Goal: Information Seeking & Learning: Learn about a topic

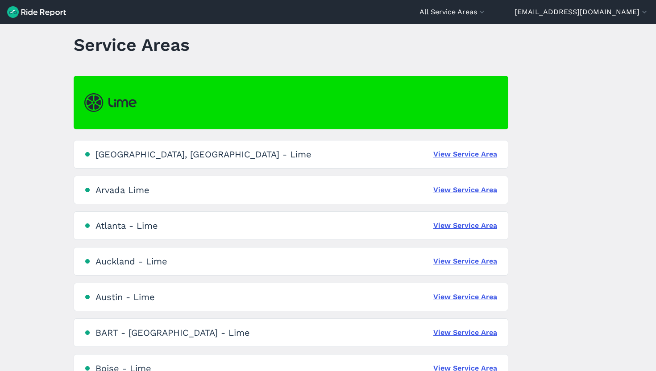
scroll to position [25, 0]
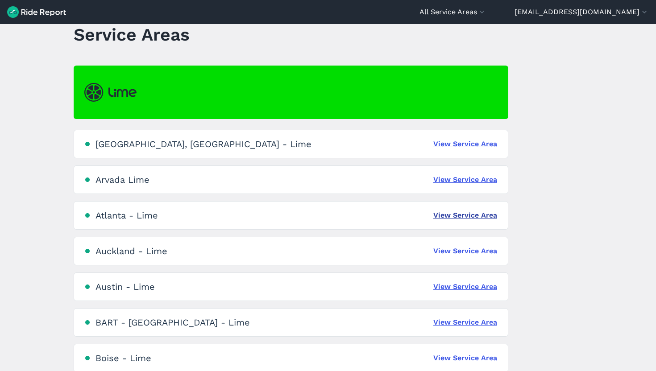
click at [480, 214] on link "View Service Area" at bounding box center [465, 215] width 64 height 11
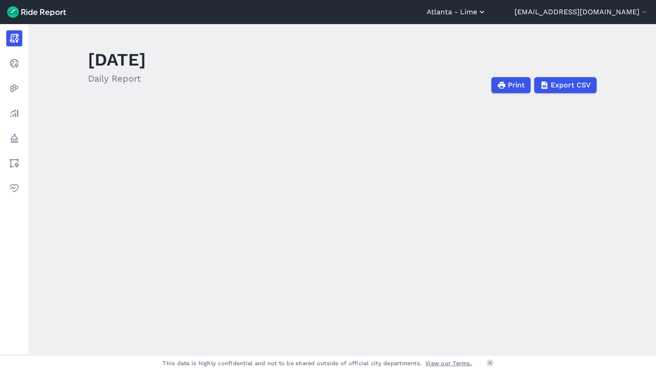
click at [486, 15] on button "Atlanta - Lime" at bounding box center [456, 12] width 60 height 11
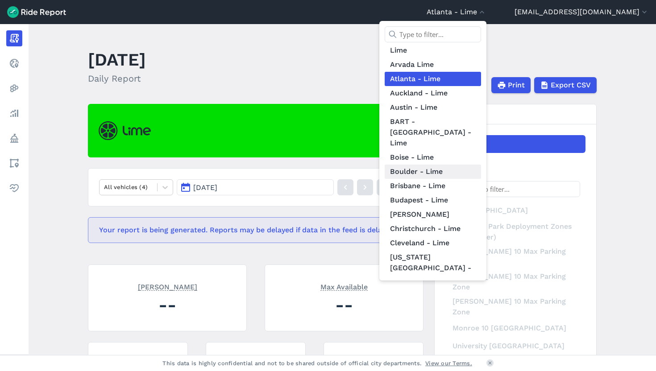
scroll to position [41, 0]
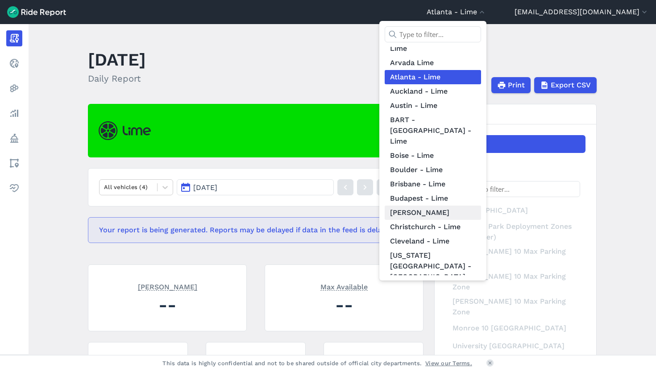
click at [481, 206] on link "[PERSON_NAME]" at bounding box center [433, 213] width 96 height 14
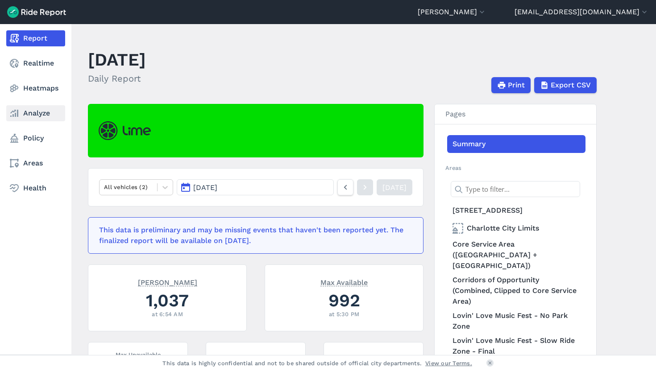
click at [25, 109] on link "Analyze" at bounding box center [35, 113] width 59 height 16
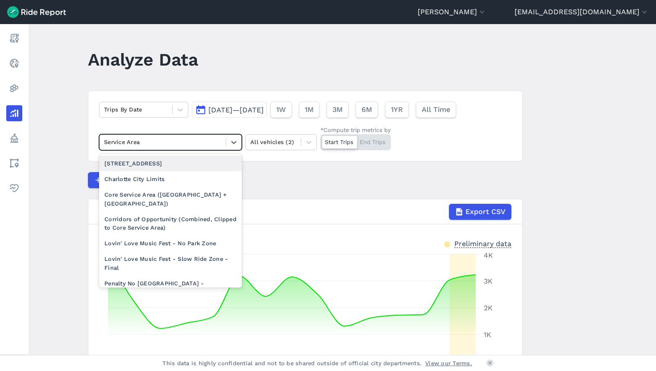
click at [206, 141] on div at bounding box center [162, 142] width 117 height 10
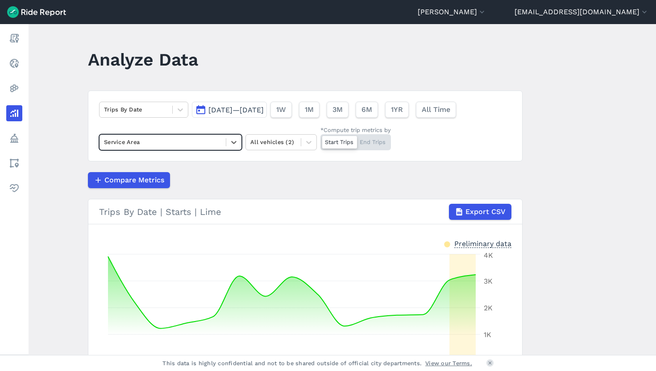
click at [206, 141] on div at bounding box center [162, 142] width 117 height 10
click at [159, 108] on div at bounding box center [136, 109] width 64 height 10
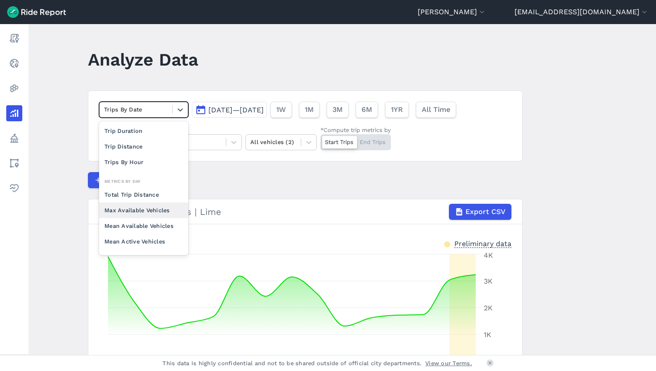
scroll to position [3, 0]
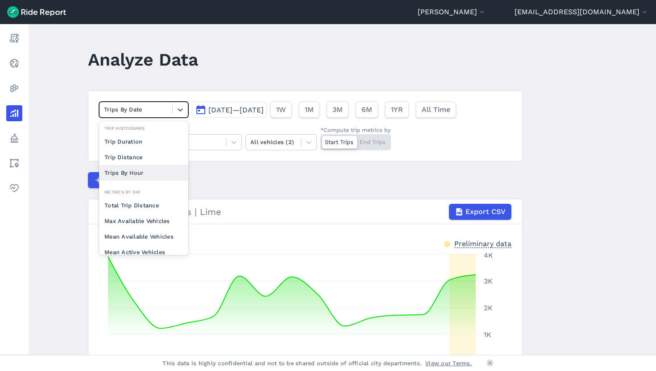
click at [149, 169] on div "Trips By Hour" at bounding box center [143, 173] width 89 height 16
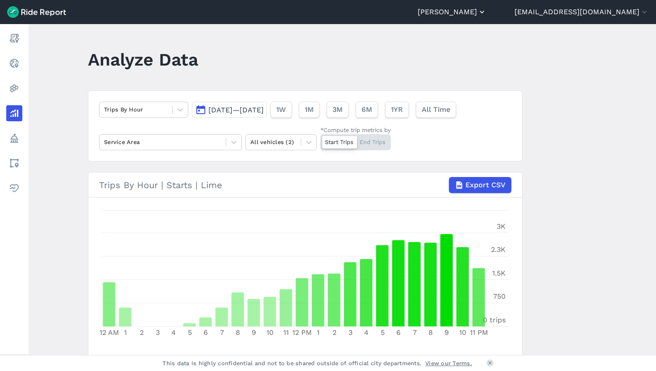
click at [486, 13] on button "[PERSON_NAME]" at bounding box center [452, 12] width 69 height 11
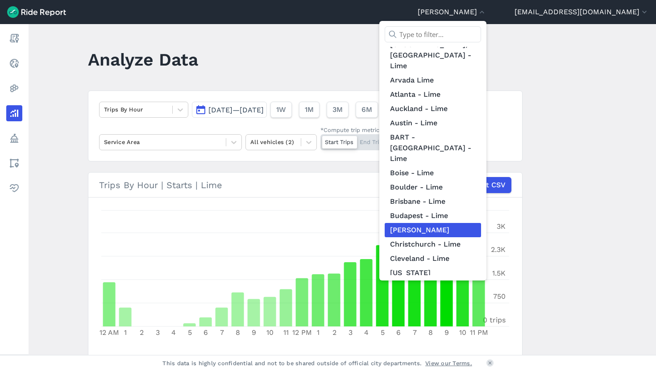
scroll to position [19, 0]
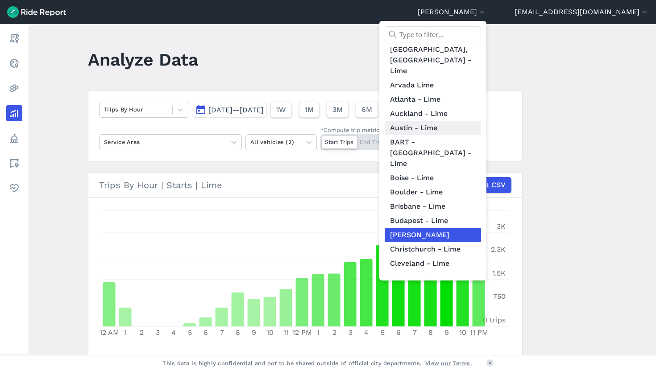
click at [481, 121] on link "Austin - Lime" at bounding box center [433, 128] width 96 height 14
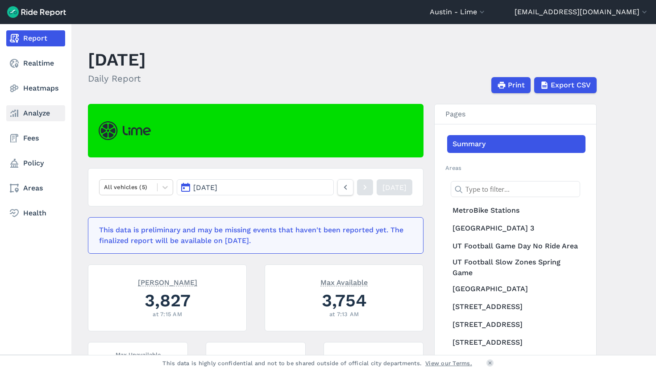
click at [19, 110] on icon at bounding box center [14, 113] width 11 height 11
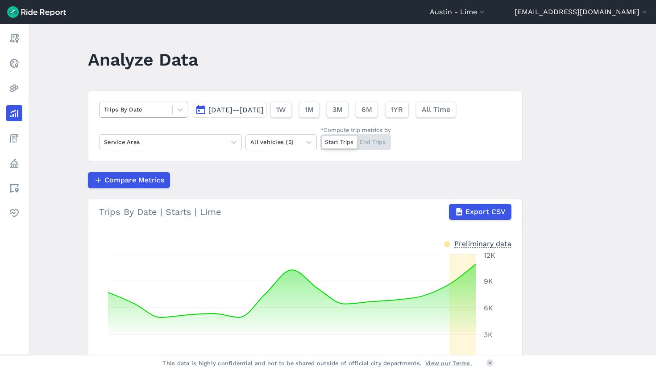
click at [161, 110] on div at bounding box center [136, 109] width 64 height 10
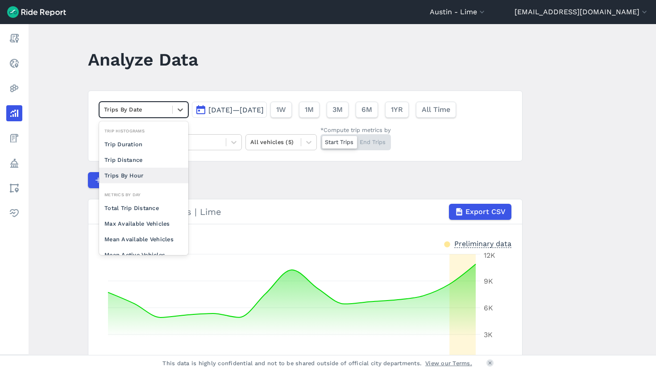
click at [160, 177] on div "Trips By Hour" at bounding box center [143, 176] width 89 height 16
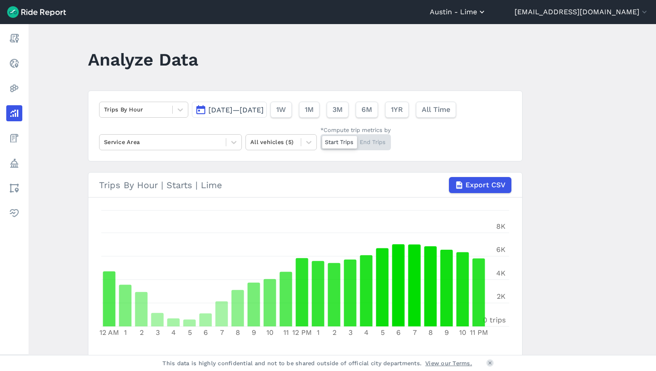
click at [486, 7] on button "Austin - Lime" at bounding box center [458, 12] width 57 height 11
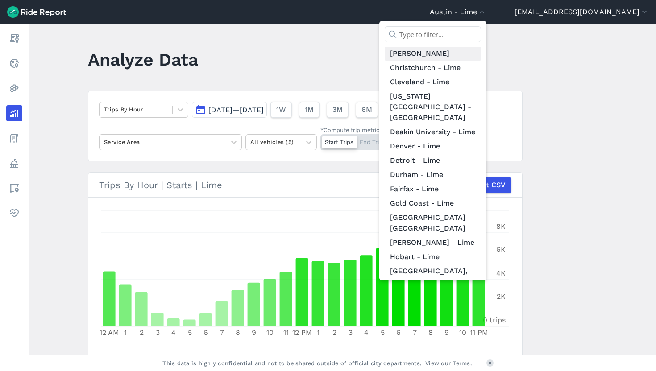
scroll to position [201, 0]
click at [481, 167] on link "Durham - Lime" at bounding box center [433, 174] width 96 height 14
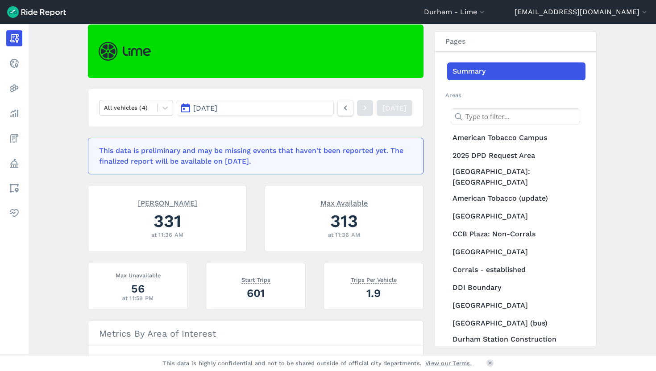
scroll to position [54, 0]
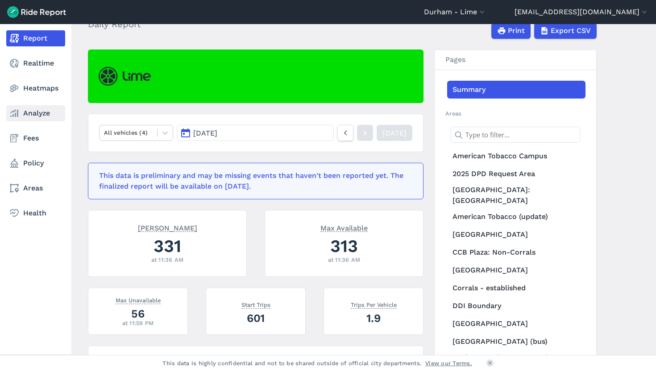
click at [16, 108] on icon at bounding box center [14, 113] width 11 height 11
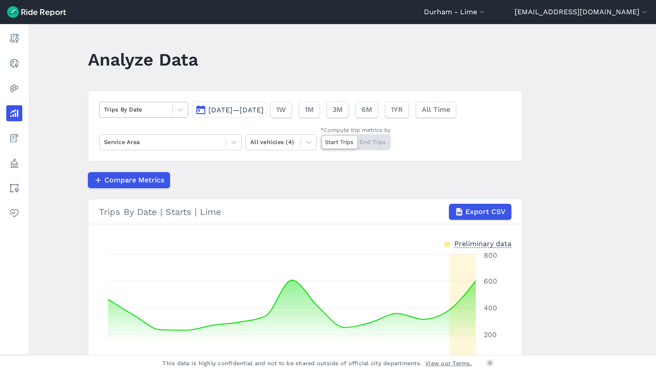
click at [141, 106] on div at bounding box center [136, 109] width 64 height 10
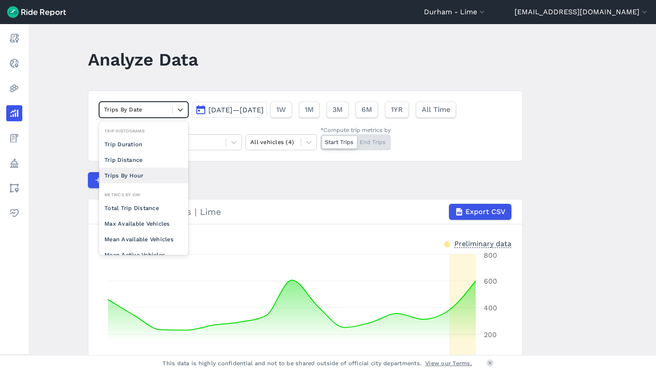
click at [153, 172] on div "Trips By Hour" at bounding box center [143, 176] width 89 height 16
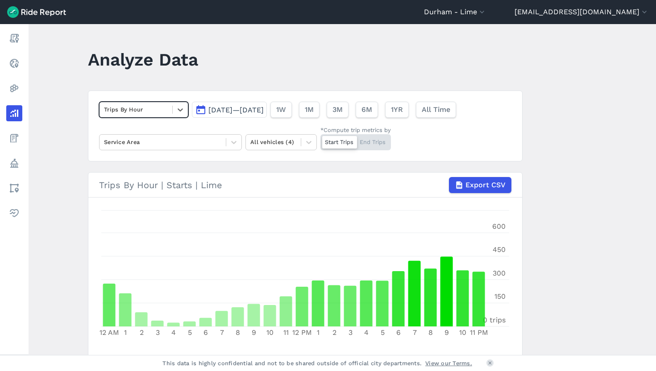
click at [157, 112] on div at bounding box center [136, 109] width 64 height 10
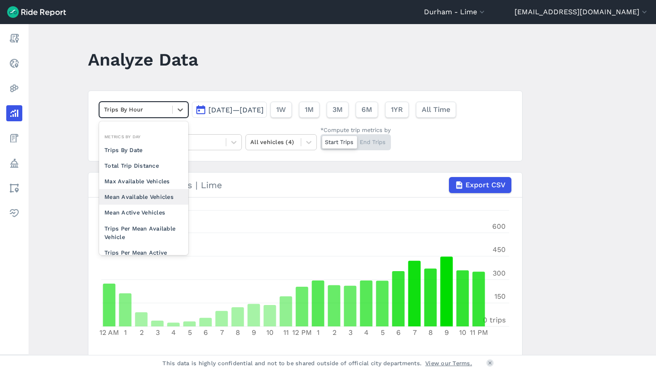
scroll to position [44, 0]
click at [173, 232] on div "Trips Per Mean Available Vehicle" at bounding box center [143, 231] width 89 height 24
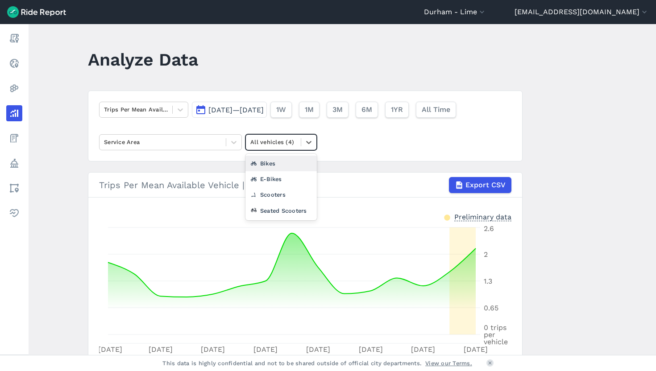
click at [273, 140] on div at bounding box center [273, 142] width 46 height 10
click at [279, 196] on div "Scooters" at bounding box center [280, 195] width 71 height 16
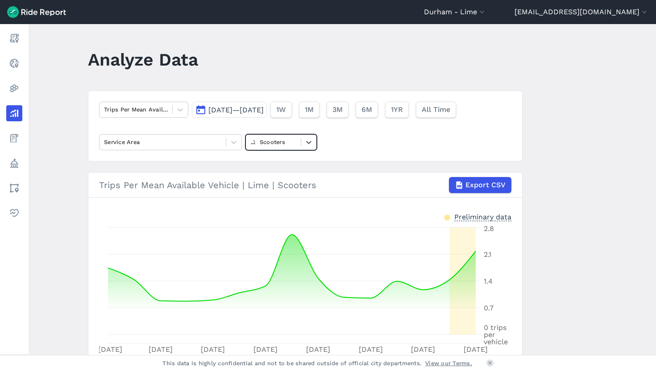
click at [274, 147] on div "Scooters" at bounding box center [273, 142] width 55 height 14
click at [290, 211] on div "Seated Scooters" at bounding box center [280, 211] width 71 height 16
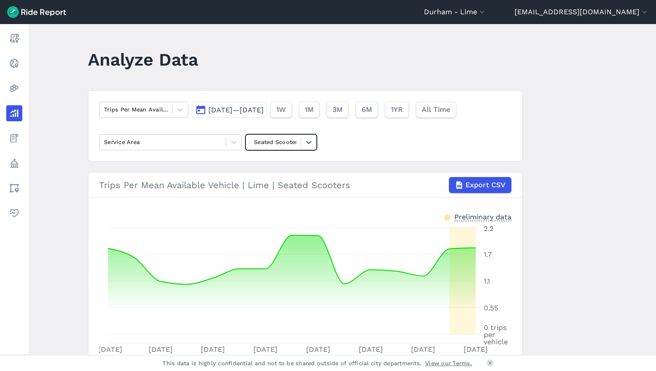
click at [287, 143] on div at bounding box center [273, 142] width 46 height 10
click at [287, 183] on div "Bikes" at bounding box center [280, 179] width 71 height 16
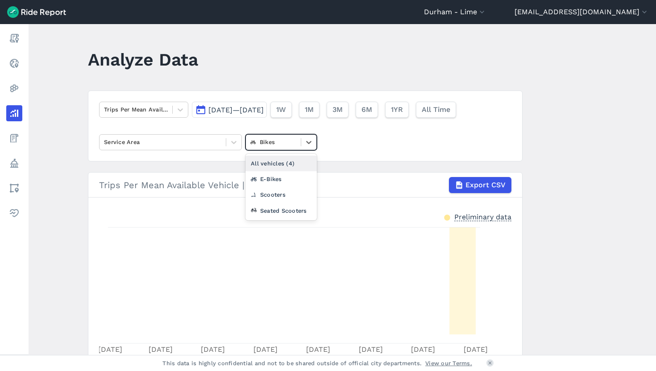
click at [282, 145] on div at bounding box center [273, 142] width 46 height 10
click at [282, 160] on div "All vehicles (4)" at bounding box center [280, 164] width 71 height 16
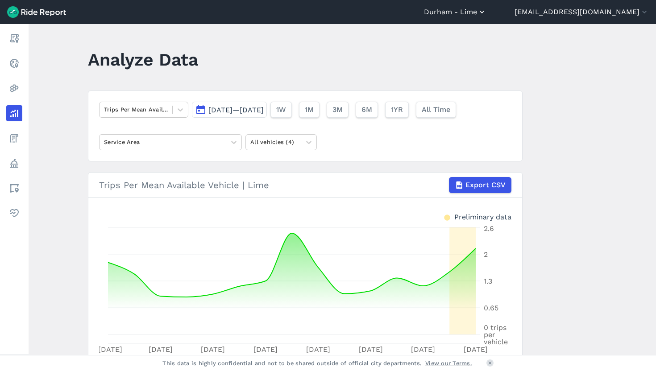
click at [486, 15] on button "Durham - Lime" at bounding box center [455, 12] width 62 height 11
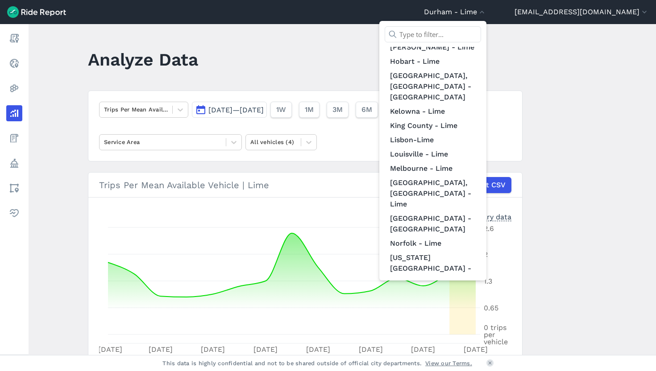
scroll to position [435, 0]
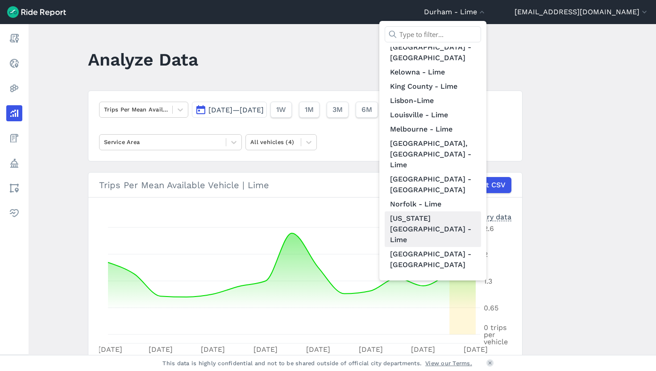
click at [481, 211] on link "[US_STATE][GEOGRAPHIC_DATA] - Lime" at bounding box center [433, 229] width 96 height 36
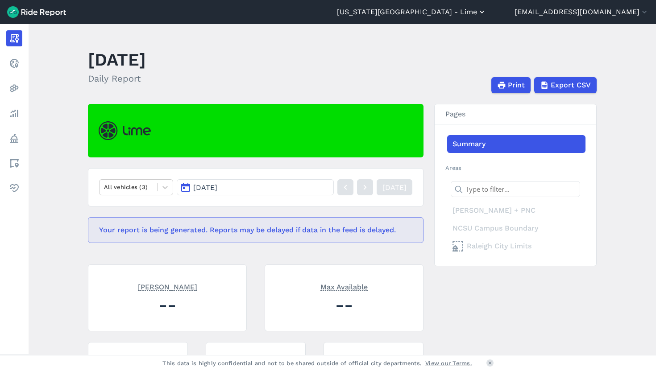
click at [482, 13] on button "[US_STATE][GEOGRAPHIC_DATA] - Lime" at bounding box center [411, 12] width 149 height 11
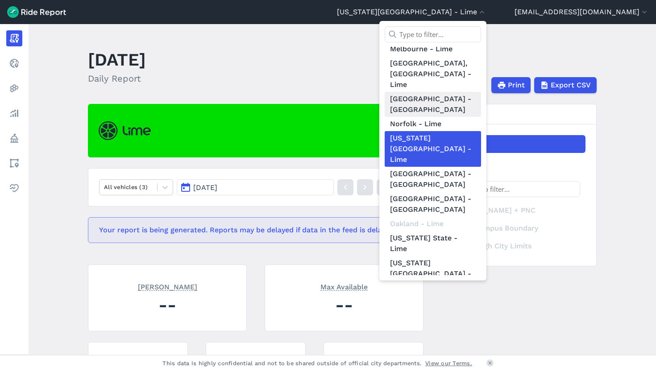
scroll to position [516, 0]
click at [481, 316] on link "Paris - Lime" at bounding box center [433, 323] width 96 height 14
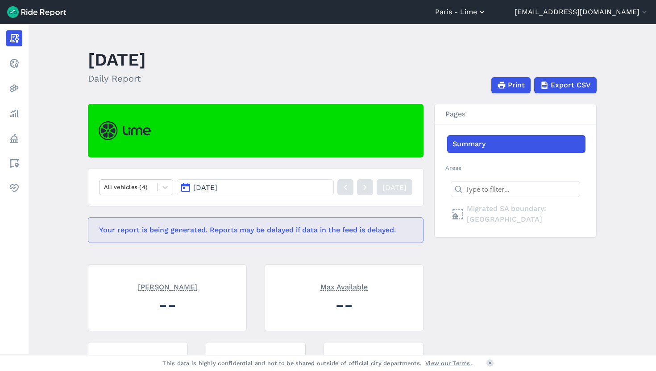
click at [486, 10] on button "Paris - Lime" at bounding box center [460, 12] width 51 height 11
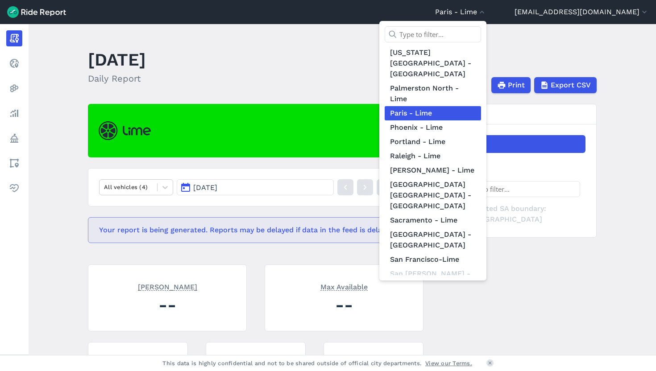
scroll to position [753, 0]
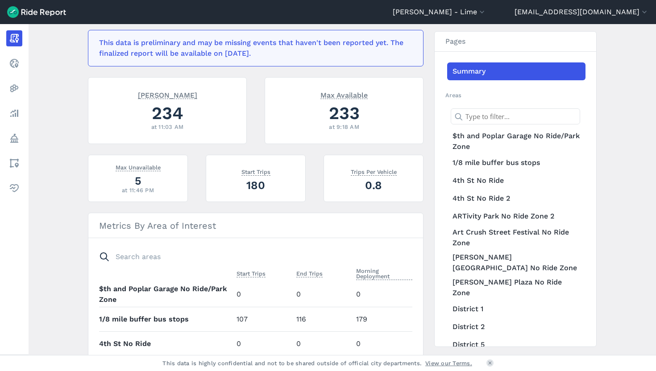
scroll to position [240, 0]
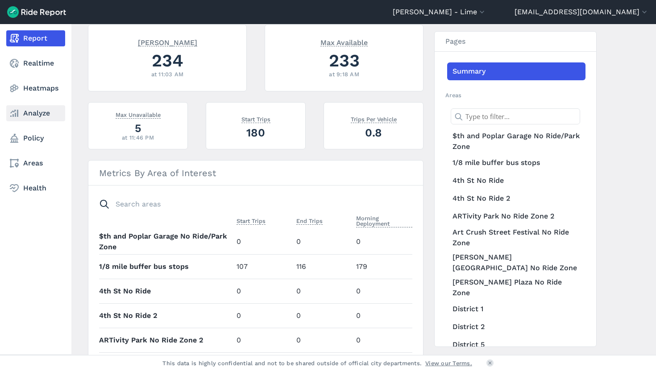
click at [33, 108] on link "Analyze" at bounding box center [35, 113] width 59 height 16
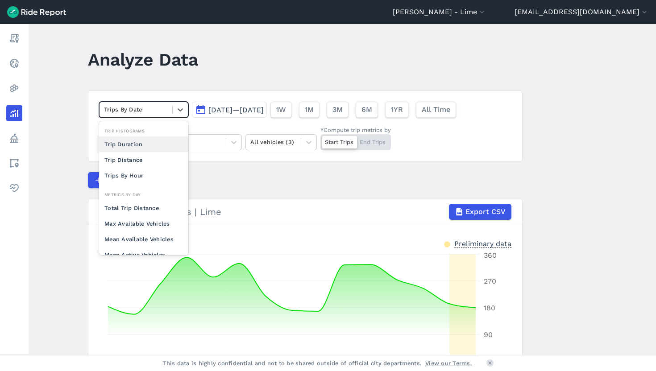
click at [143, 111] on div at bounding box center [136, 109] width 64 height 10
click at [150, 175] on div "Trips By Hour" at bounding box center [143, 176] width 89 height 16
